Goal: Transaction & Acquisition: Purchase product/service

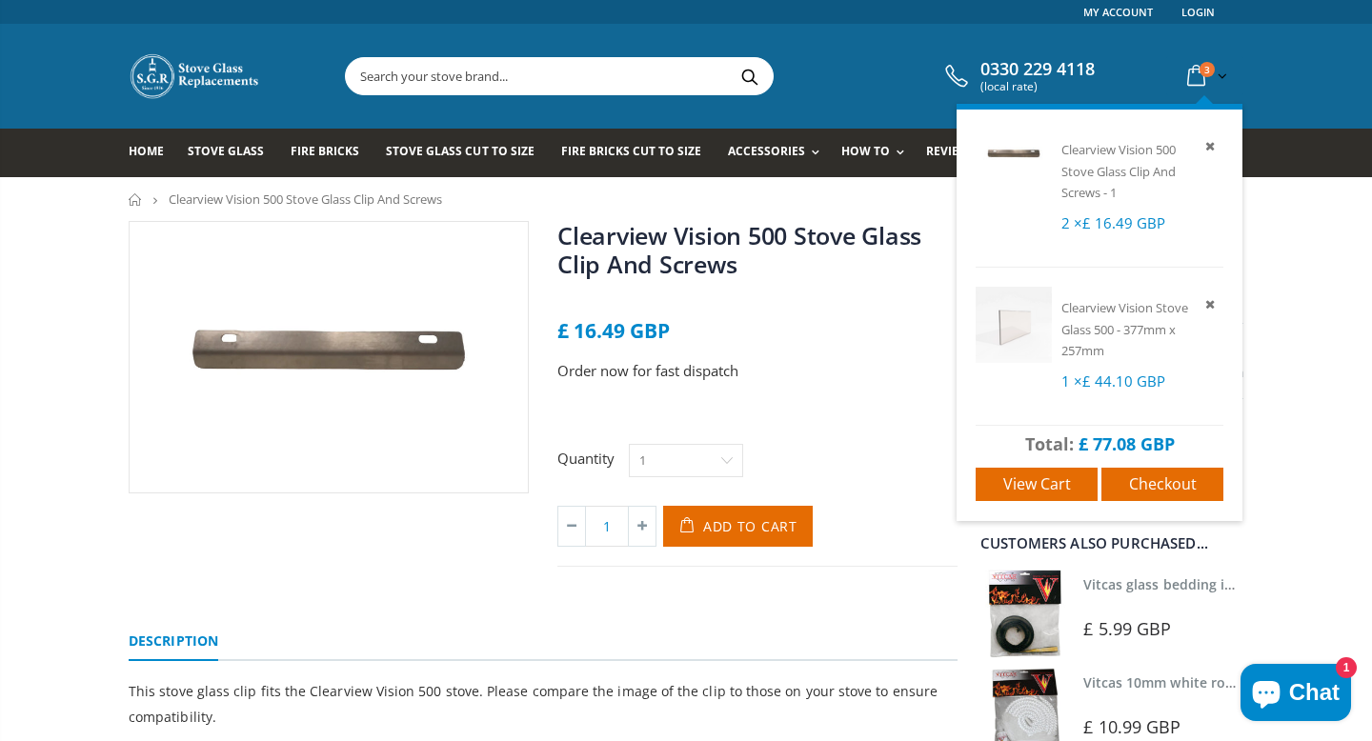
click at [1197, 66] on icon at bounding box center [1196, 76] width 33 height 34
click at [1204, 71] on span "3" at bounding box center [1207, 69] width 15 height 15
click at [1131, 482] on span "Checkout" at bounding box center [1163, 484] width 68 height 21
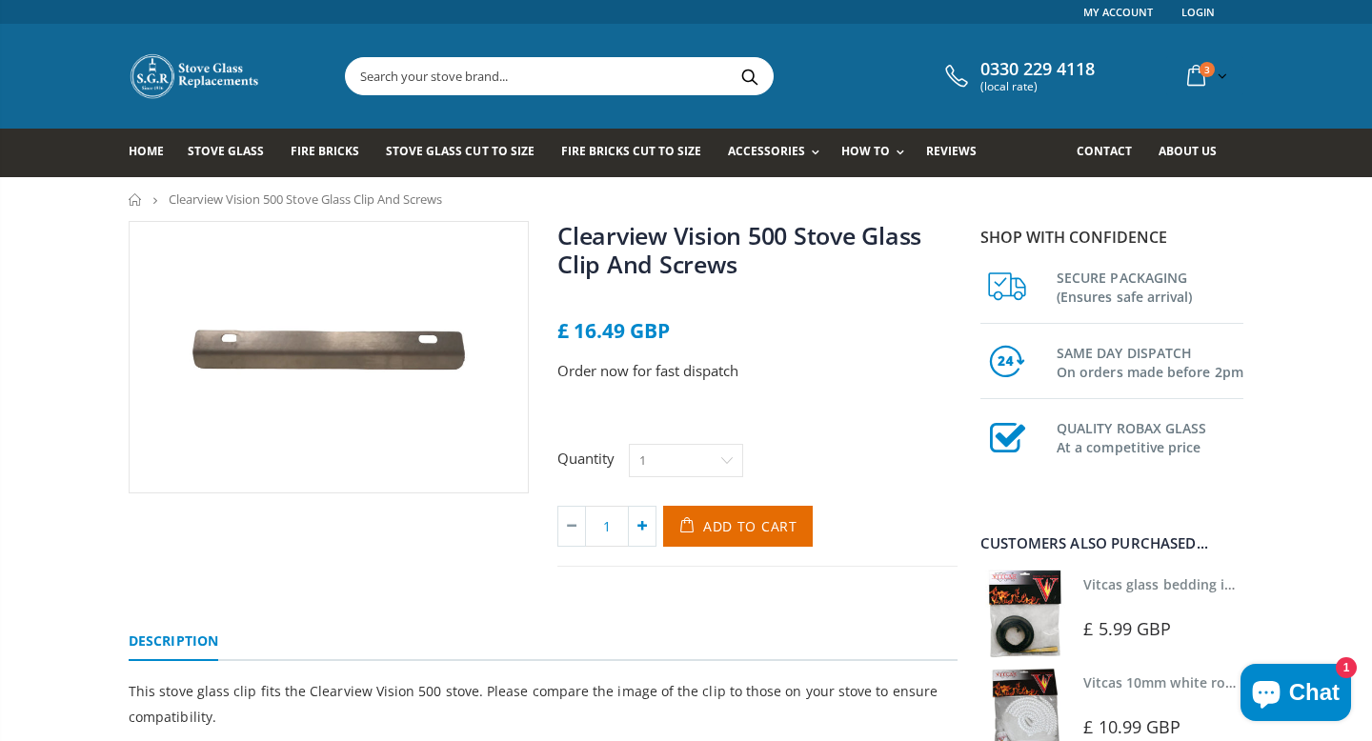
click at [643, 530] on icon at bounding box center [642, 526] width 27 height 39
type input "2"
click at [740, 523] on span "Add to Cart" at bounding box center [750, 526] width 94 height 18
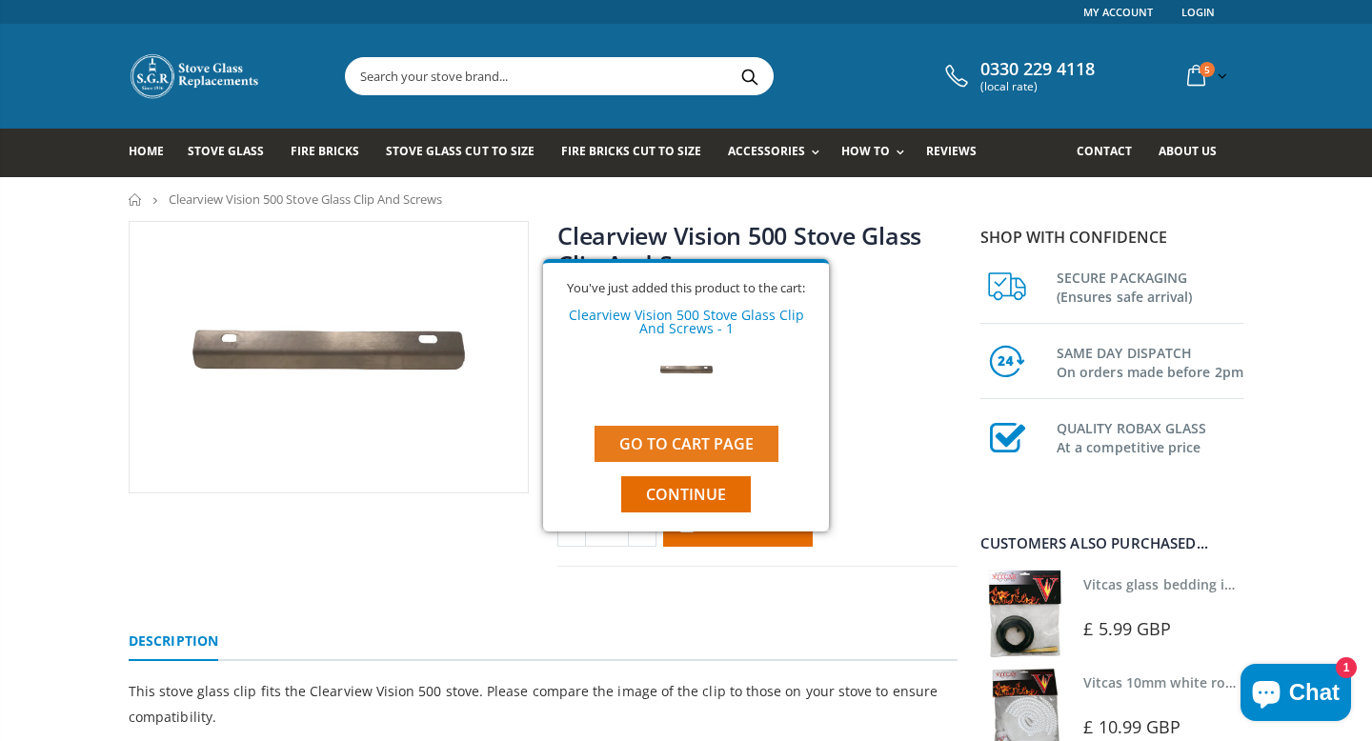
click at [705, 438] on link "Go to cart page" at bounding box center [687, 444] width 184 height 36
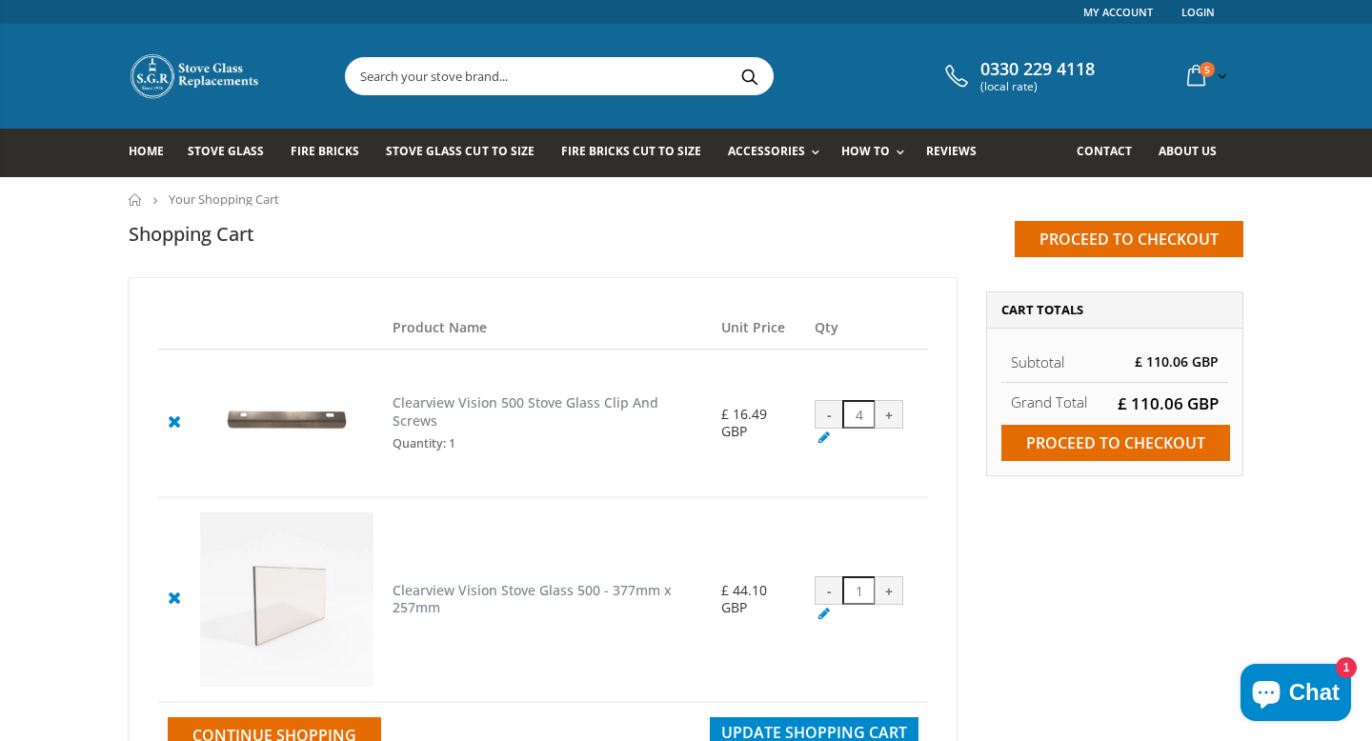
drag, startPoint x: 460, startPoint y: 427, endPoint x: 394, endPoint y: 406, distance: 69.0
click at [394, 406] on h5 "Clearview Vision 500 Stove Glass Clip And Screws Quantity: 1" at bounding box center [548, 422] width 310 height 57
click at [823, 415] on div "-" at bounding box center [829, 414] width 29 height 29
type input "2"
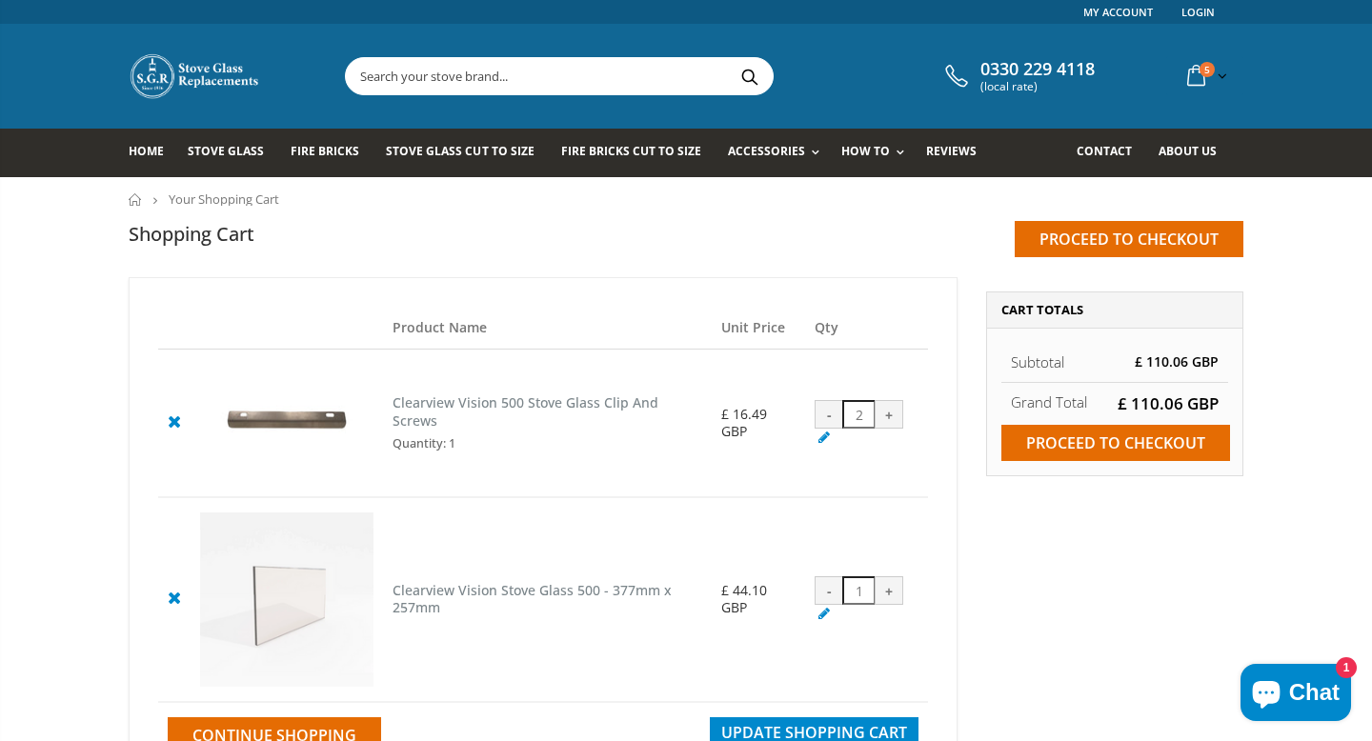
click at [943, 560] on div "Product Name Unit Price Qty Clearview Vision 500 Stove Glass Clip And Screws Qu…" at bounding box center [543, 530] width 829 height 506
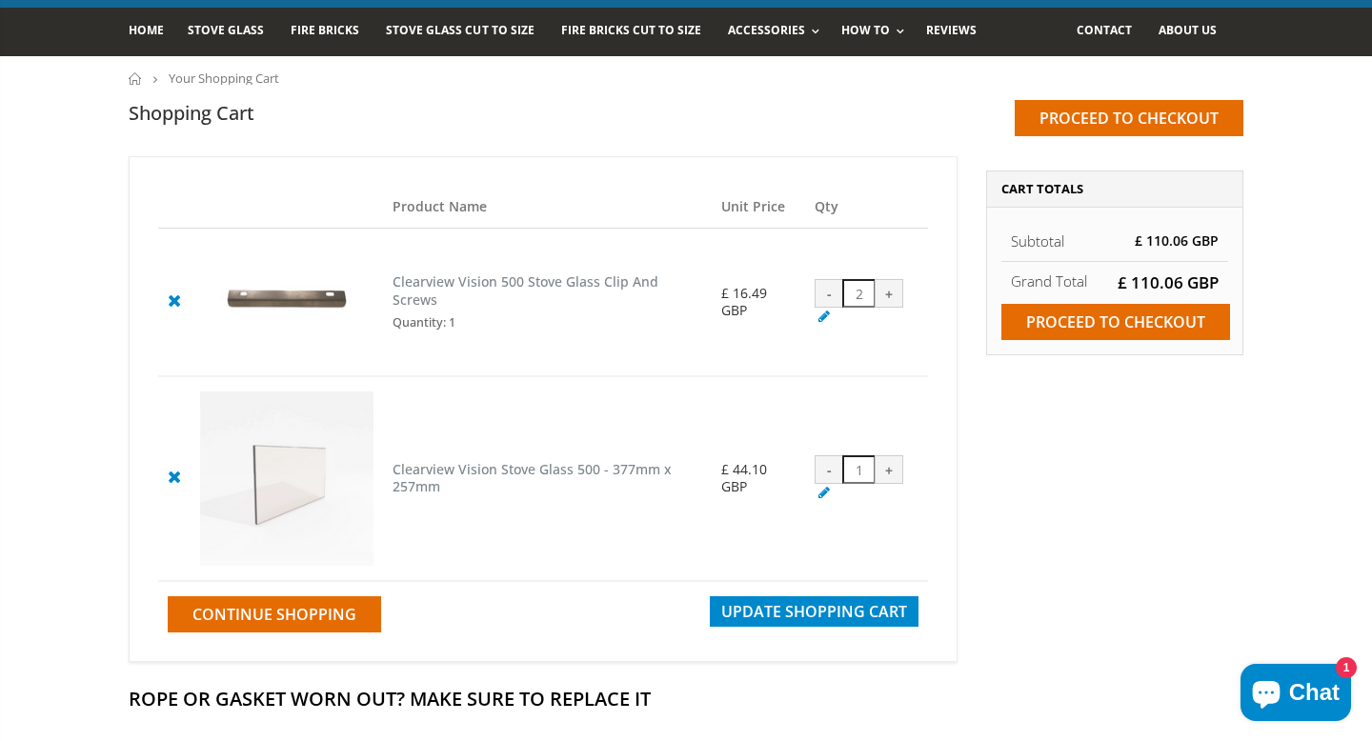
scroll to position [131, 0]
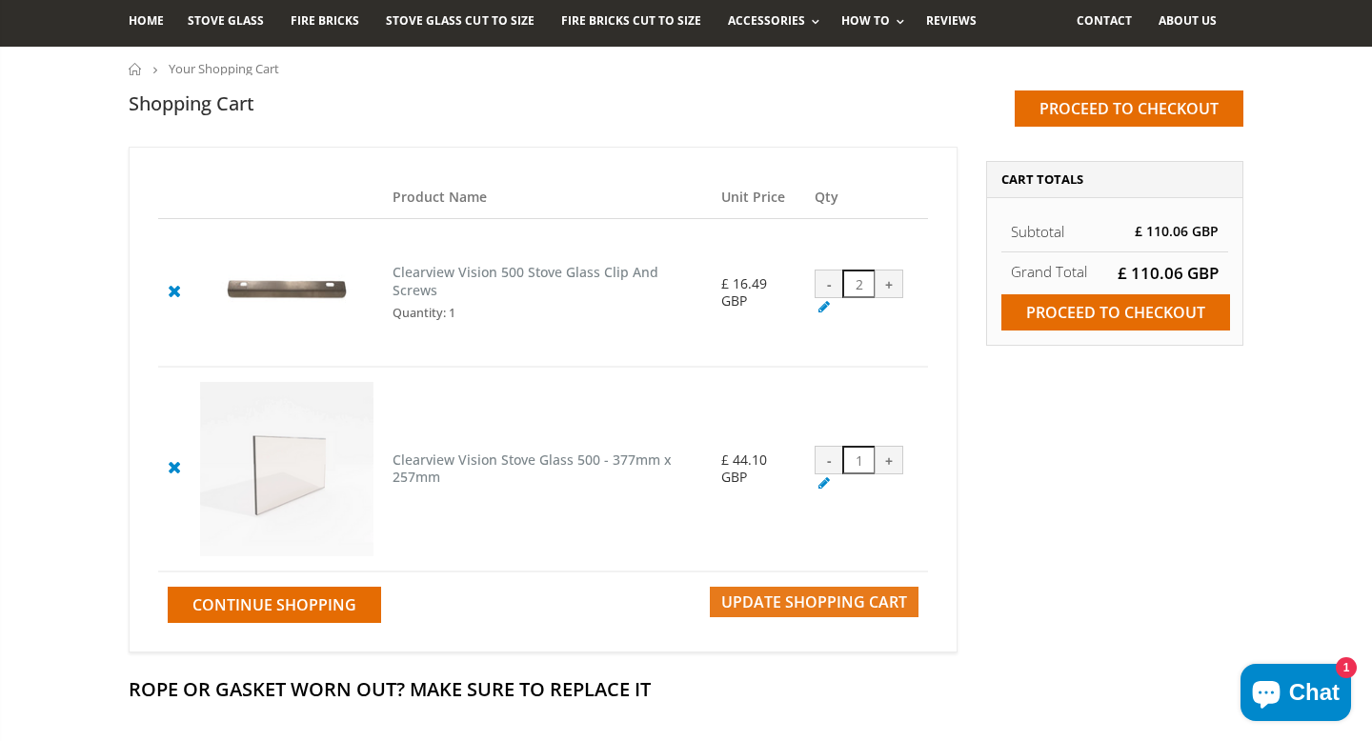
click at [852, 598] on span "Update Shopping Cart" at bounding box center [814, 602] width 186 height 21
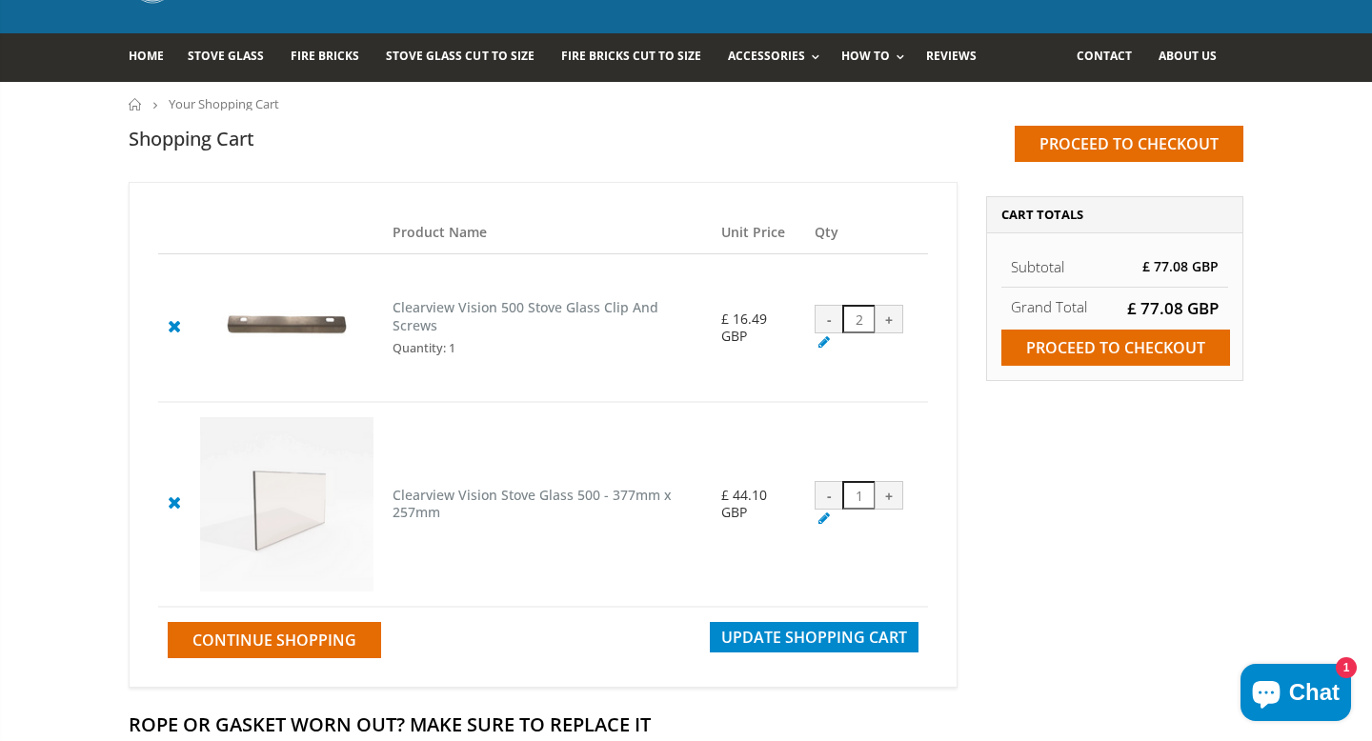
scroll to position [93, 0]
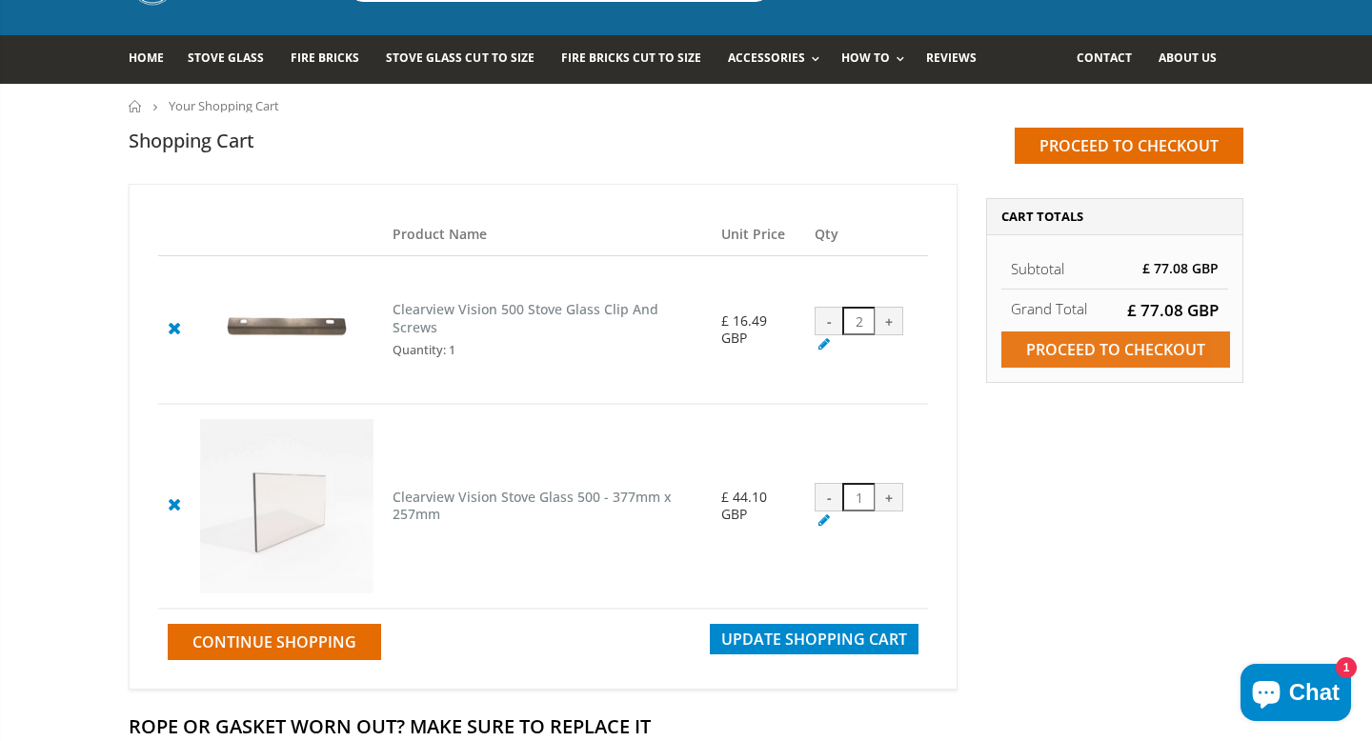
click at [1122, 359] on input "Proceed to checkout" at bounding box center [1115, 350] width 229 height 36
